Goal: Task Accomplishment & Management: Manage account settings

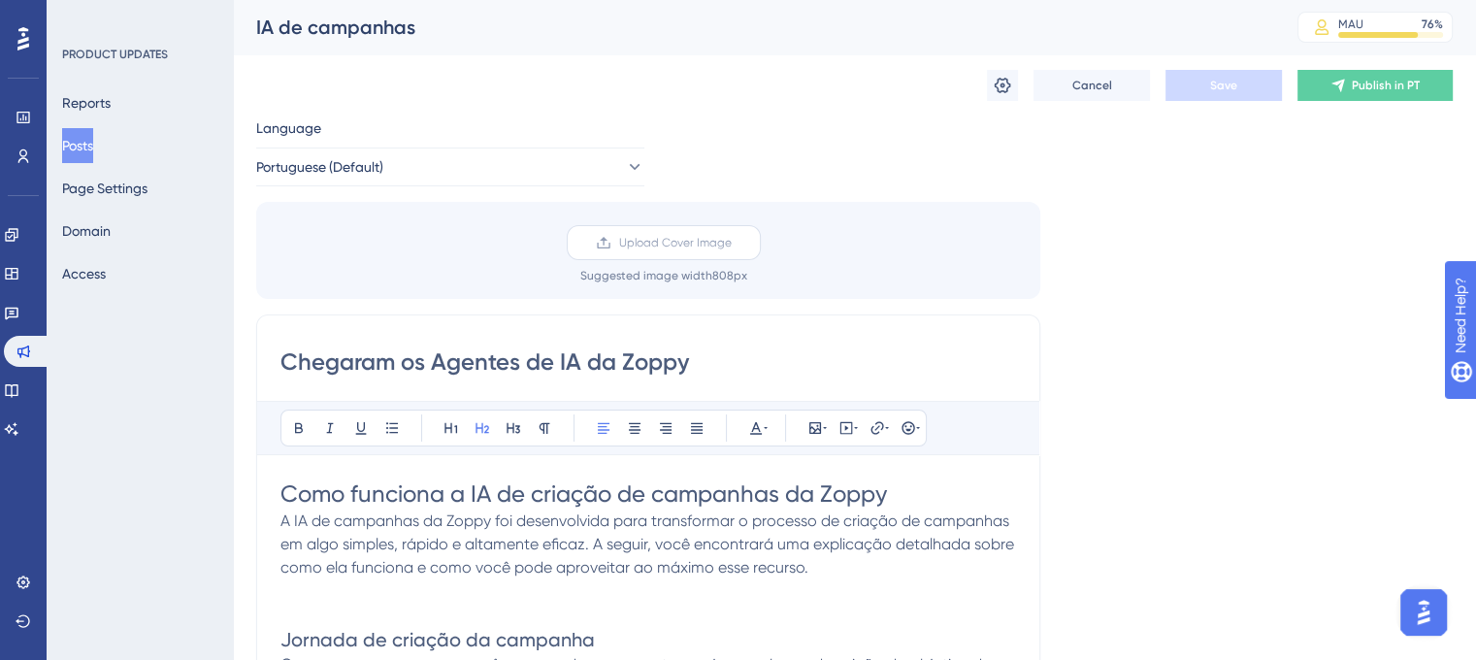
click at [660, 248] on span "Upload Cover Image" at bounding box center [675, 243] width 113 height 16
click at [732, 243] on input "Upload Cover Image" at bounding box center [732, 243] width 0 height 0
click at [660, 251] on label "Upload Cover Image" at bounding box center [664, 242] width 194 height 35
click at [732, 243] on input "Upload Cover Image" at bounding box center [732, 243] width 0 height 0
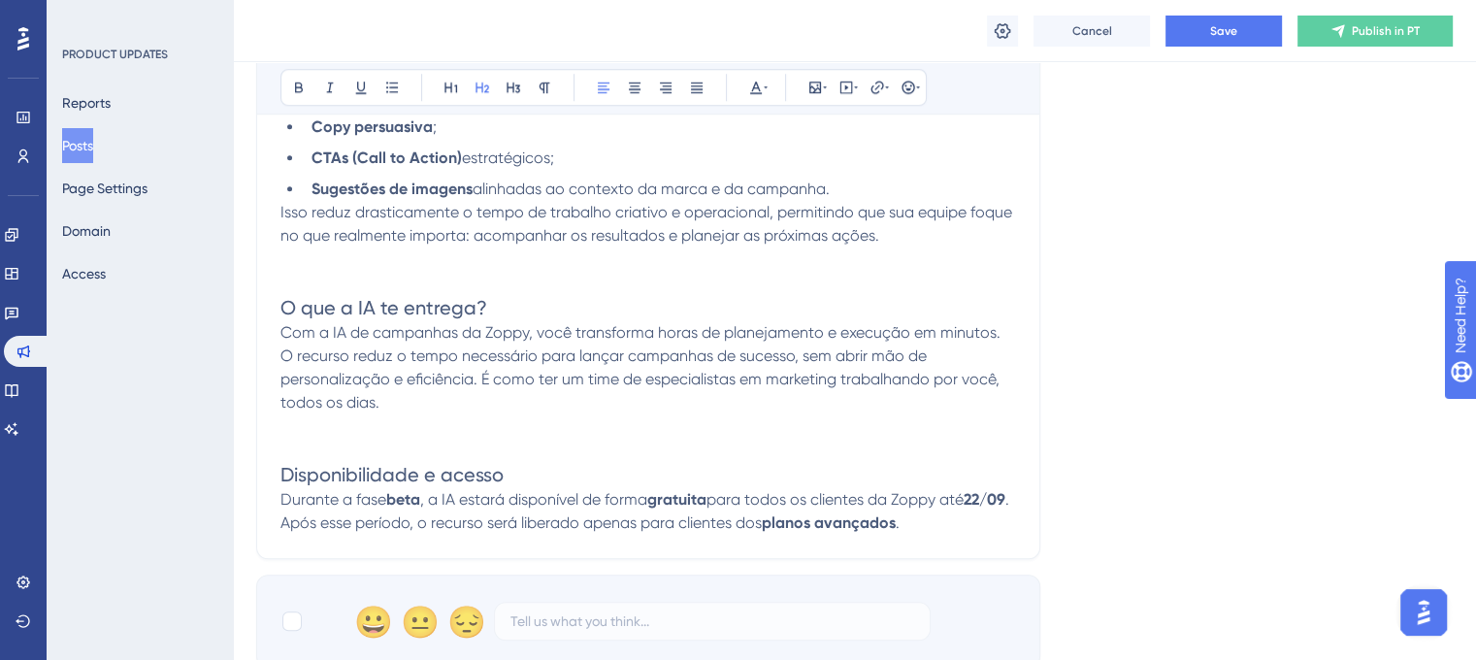
scroll to position [1541, 0]
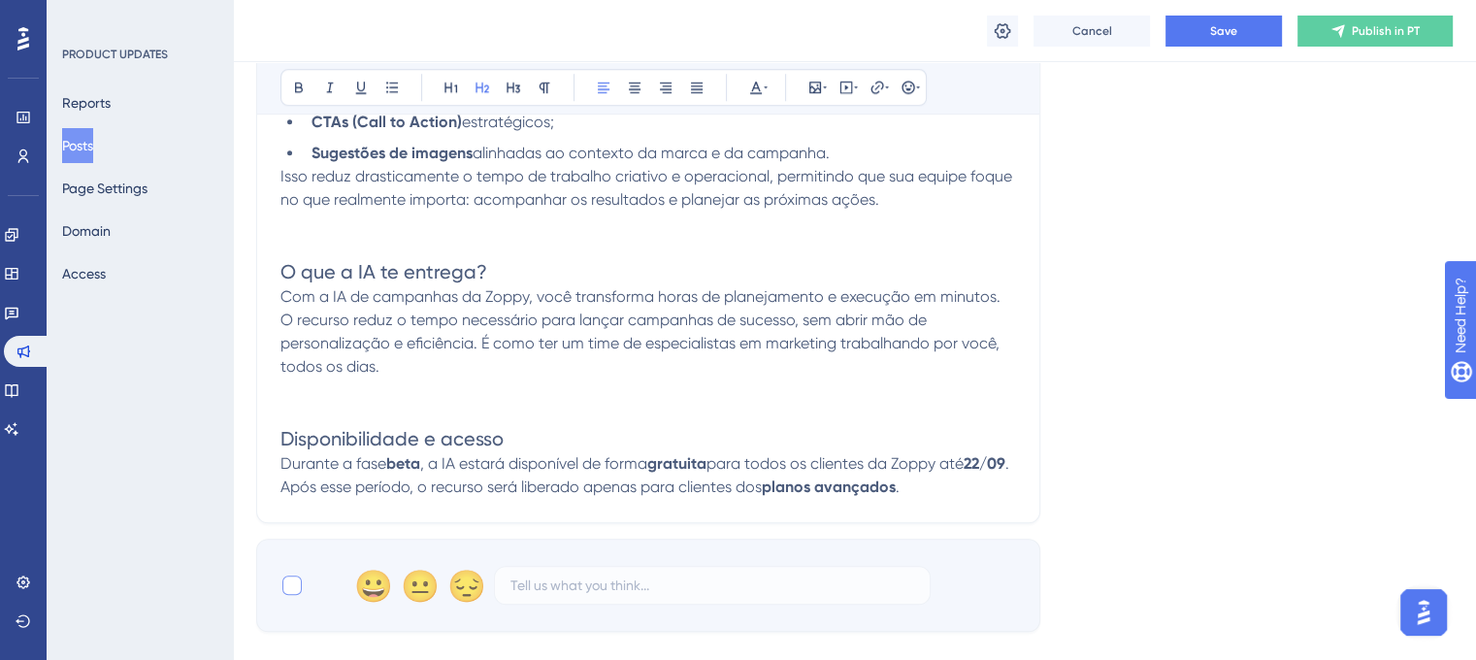
click at [285, 595] on div at bounding box center [291, 584] width 19 height 19
checkbox input "true"
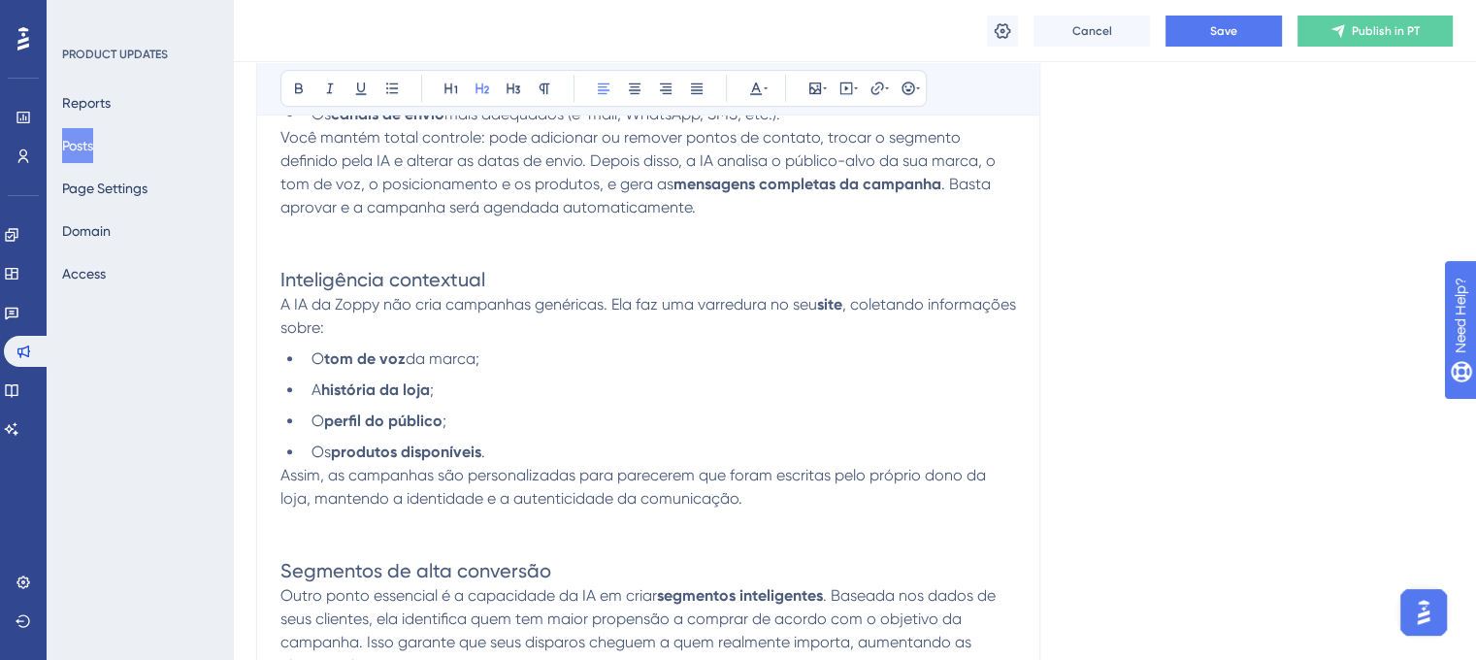
scroll to position [815, 0]
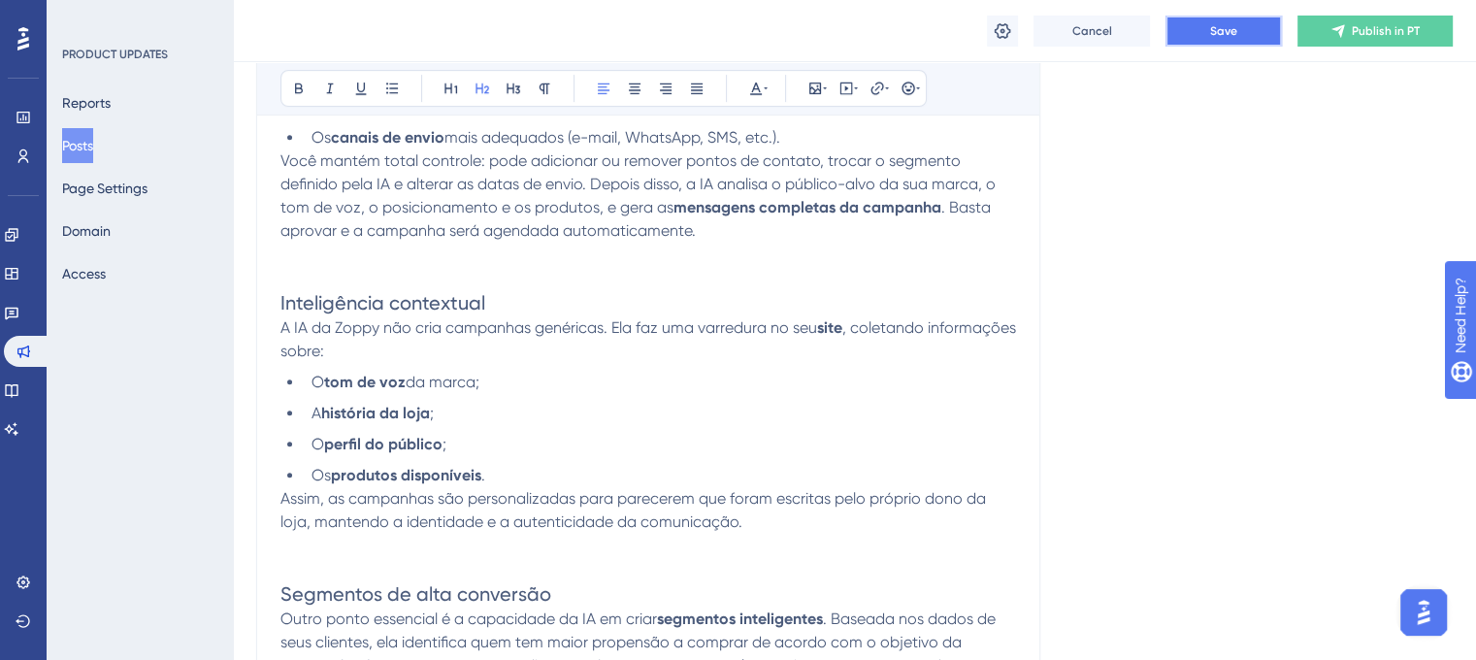
click at [1237, 34] on button "Save" at bounding box center [1223, 31] width 116 height 31
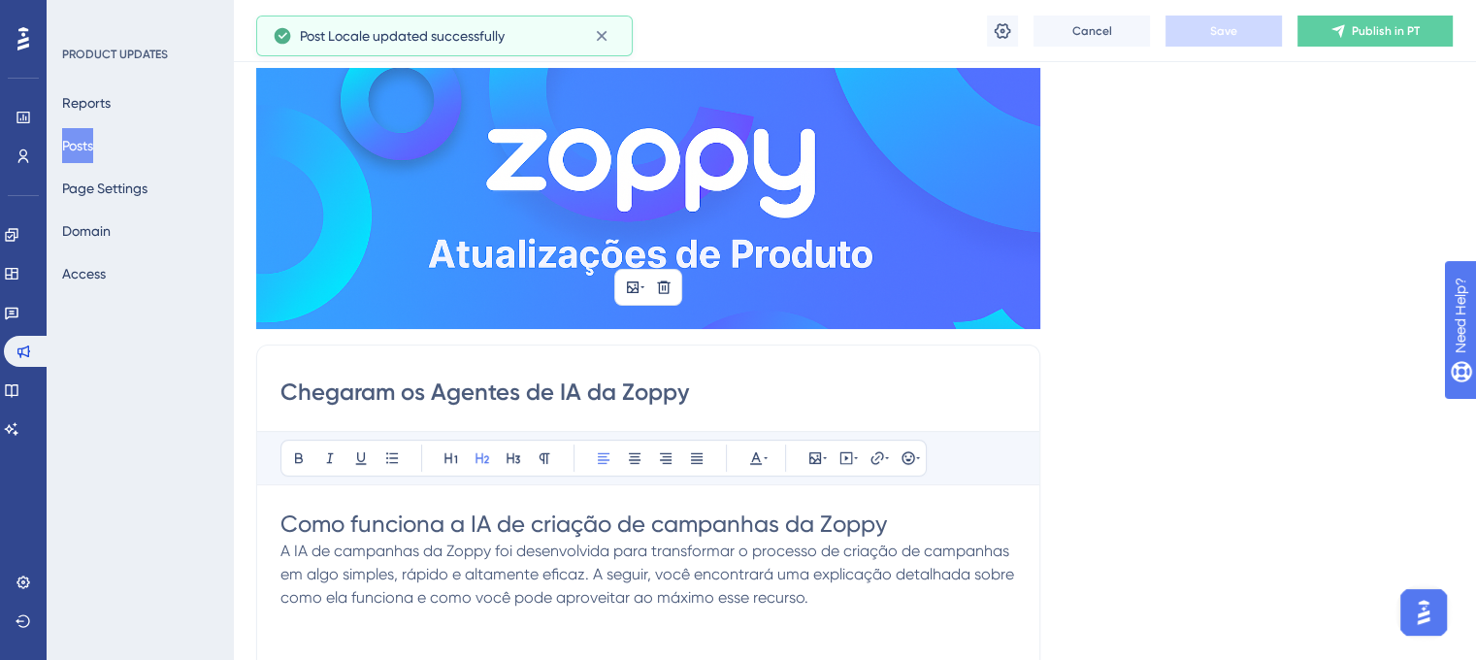
scroll to position [0, 0]
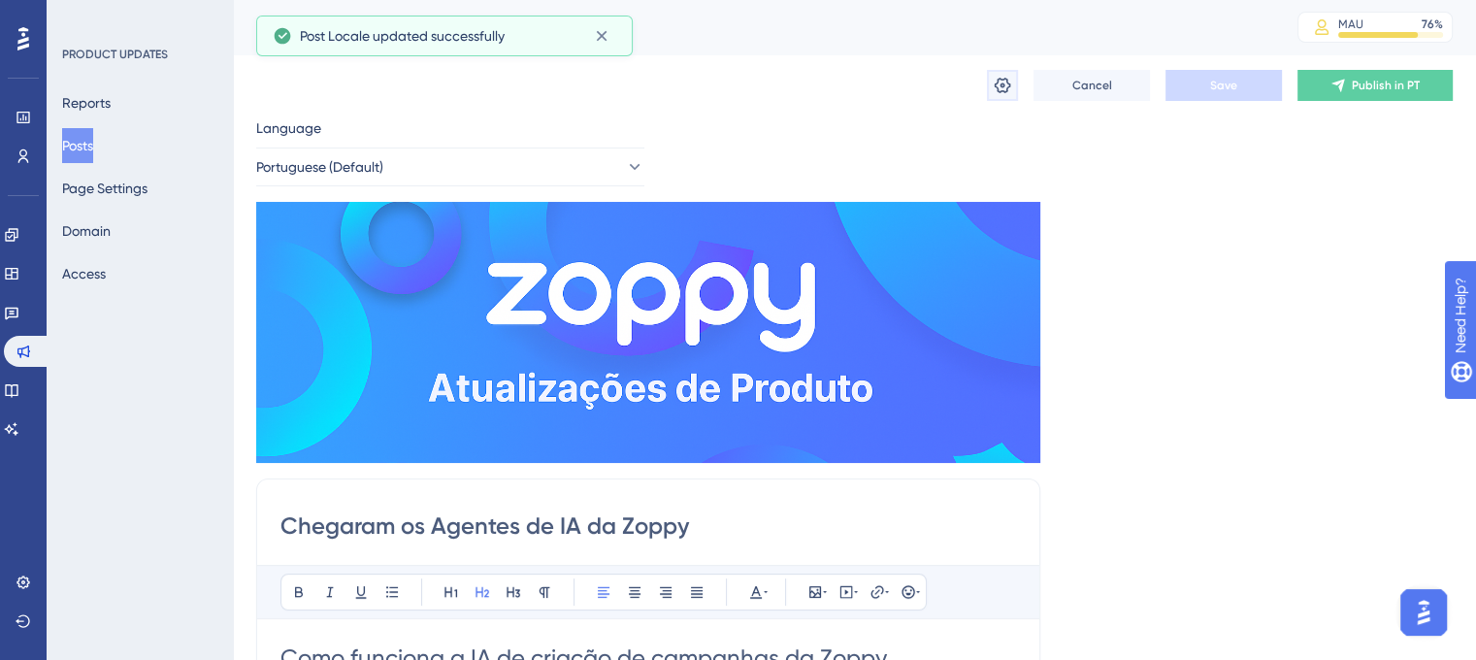
click at [989, 73] on button at bounding box center [1002, 85] width 31 height 31
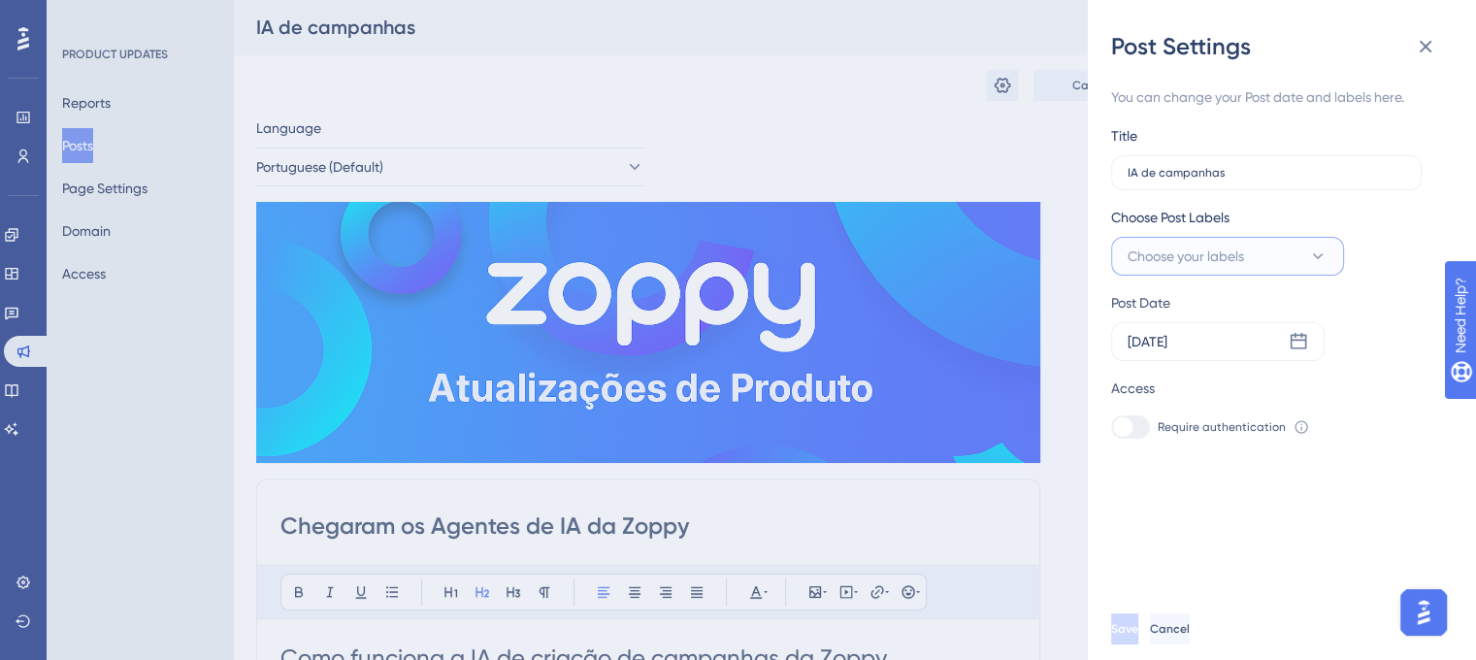
click at [1134, 245] on span "Choose your labels" at bounding box center [1186, 256] width 116 height 23
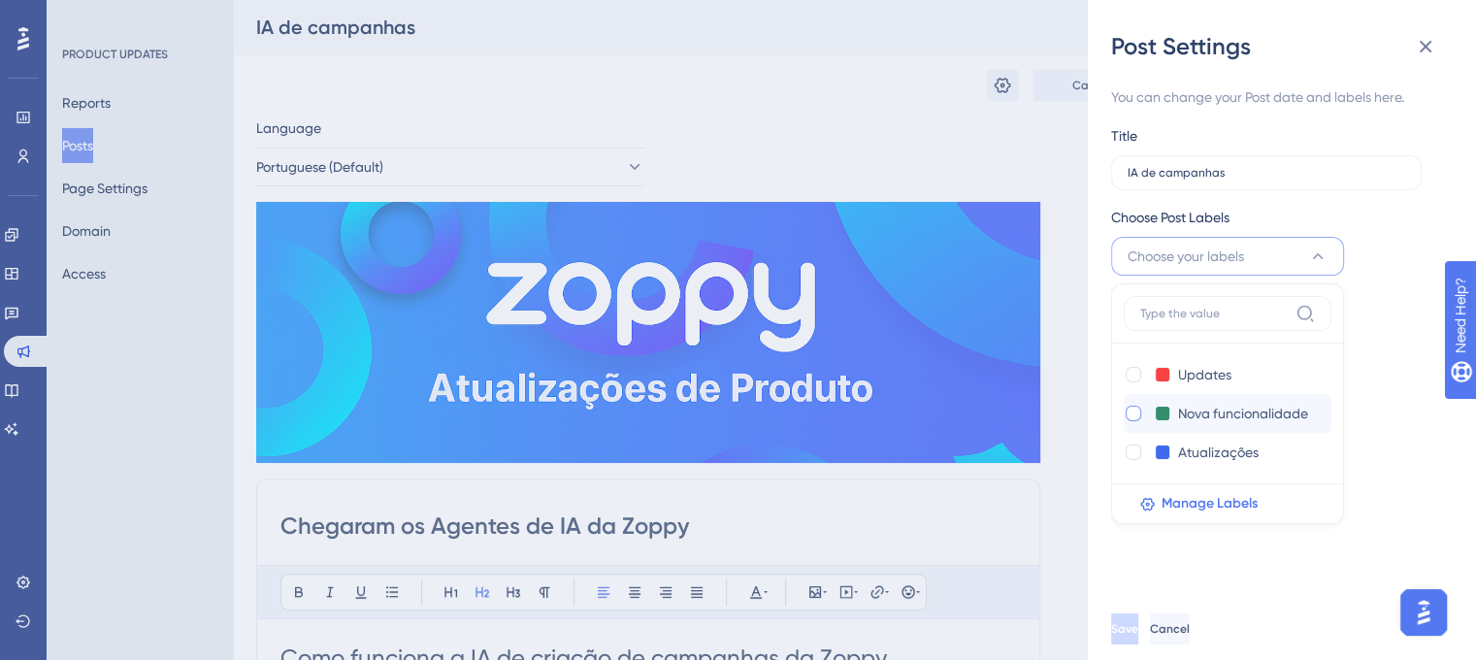
click at [1132, 410] on div at bounding box center [1134, 414] width 16 height 16
checkbox input "true"
click at [1440, 364] on div "You can change your Post date and labels here. Title IA de campanhas Choose Pos…" at bounding box center [1289, 330] width 357 height 536
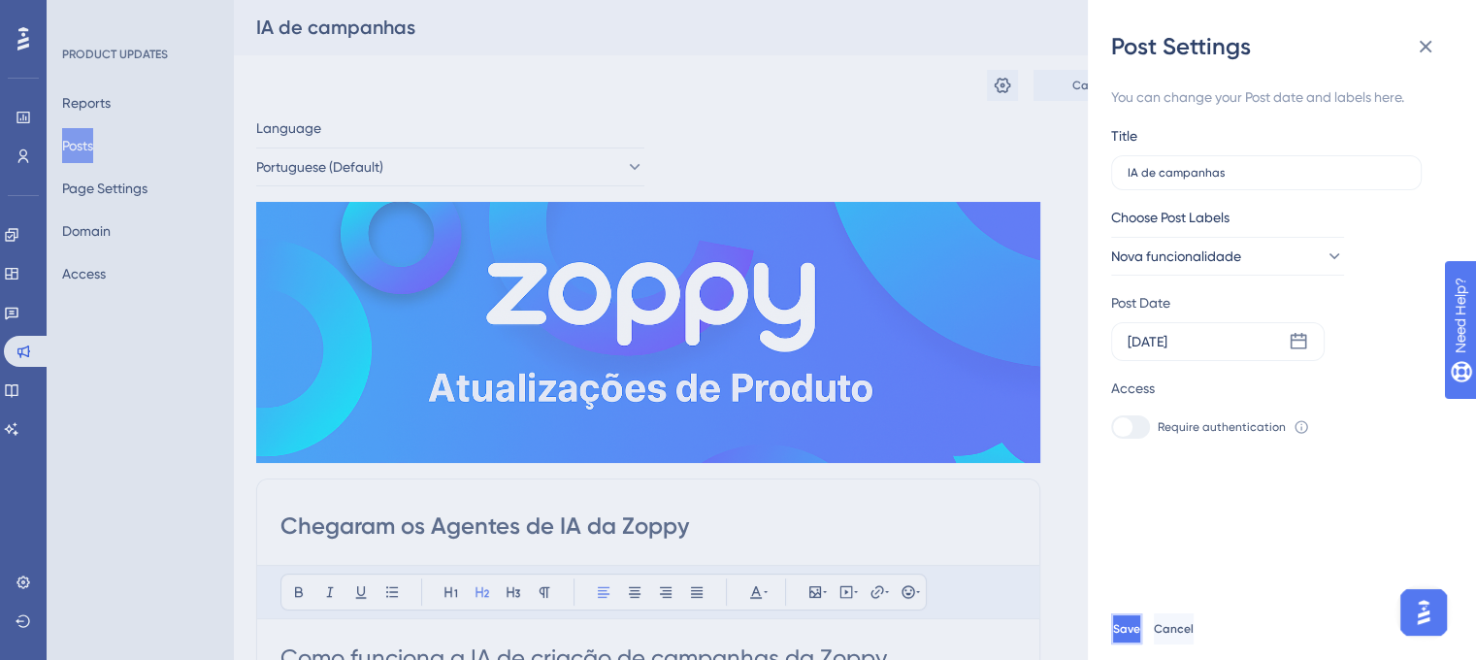
click at [1142, 641] on button "Save" at bounding box center [1126, 628] width 31 height 31
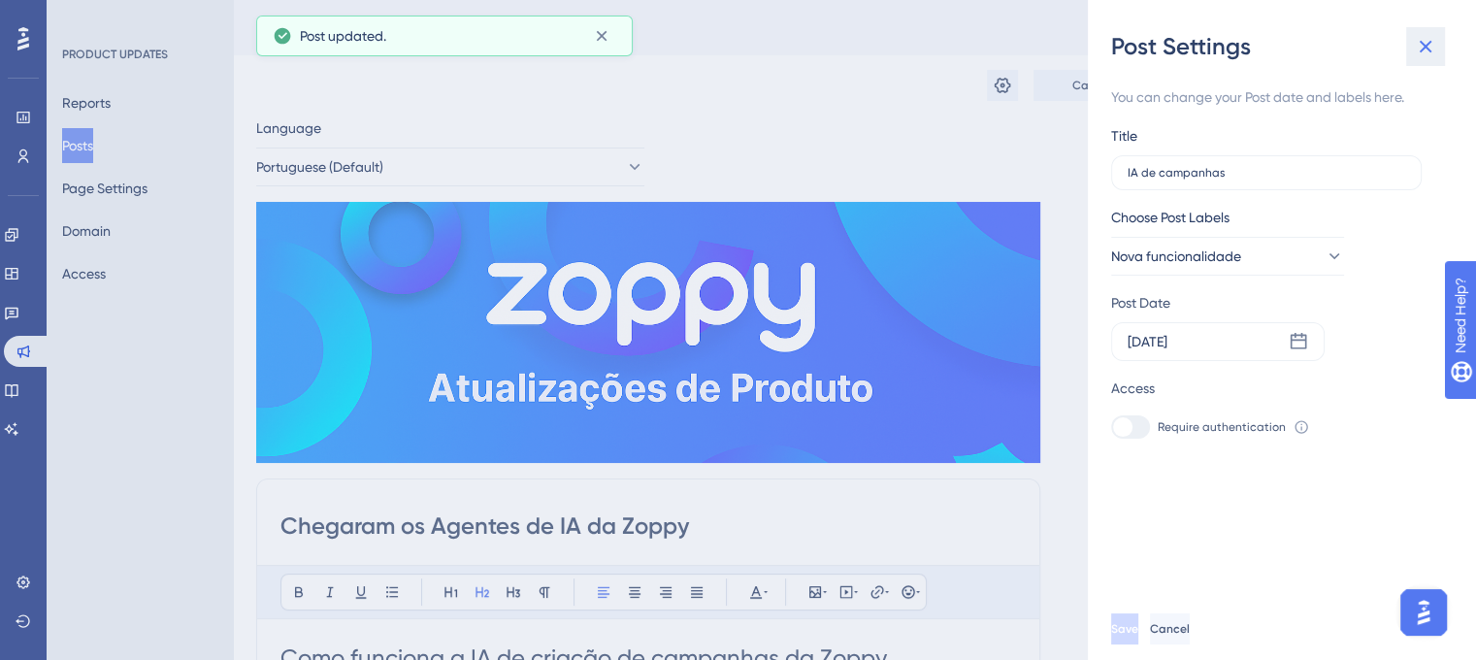
click at [1420, 53] on icon at bounding box center [1425, 46] width 23 height 23
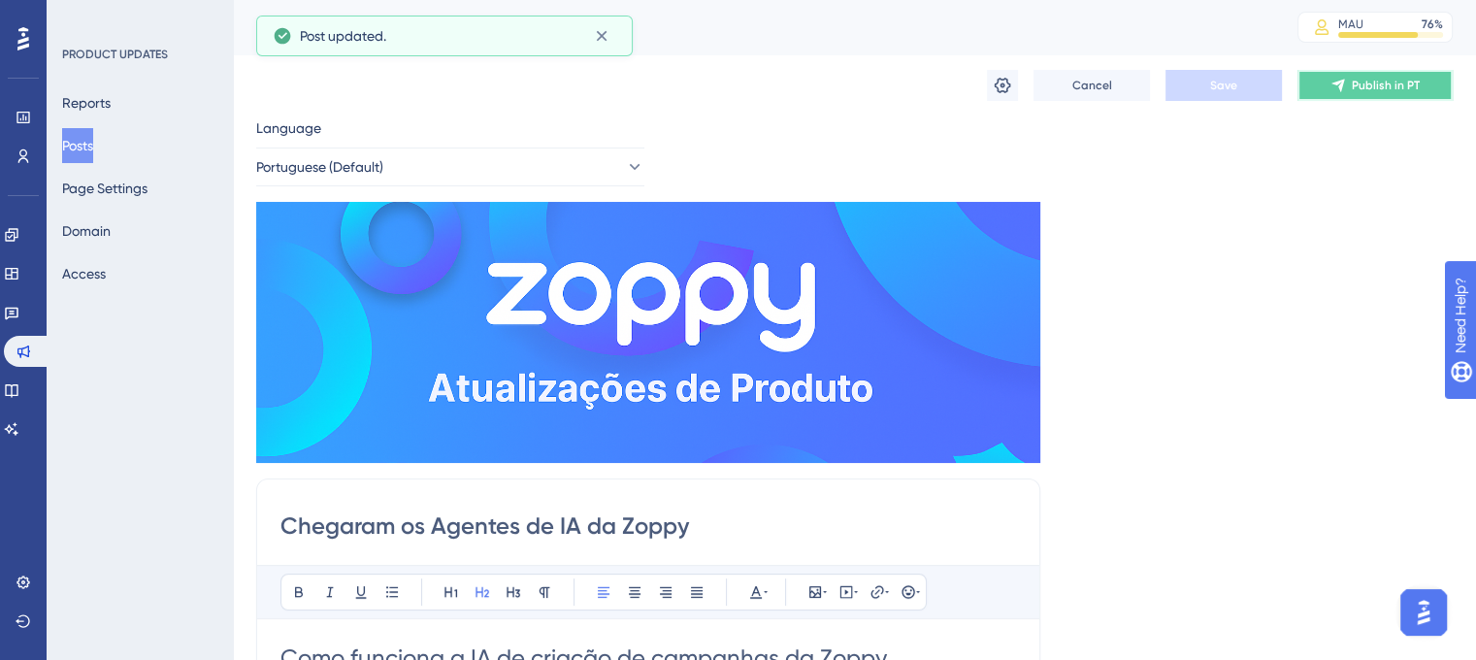
click at [1393, 81] on span "Publish in PT" at bounding box center [1386, 86] width 68 height 16
